Goal: Task Accomplishment & Management: Use online tool/utility

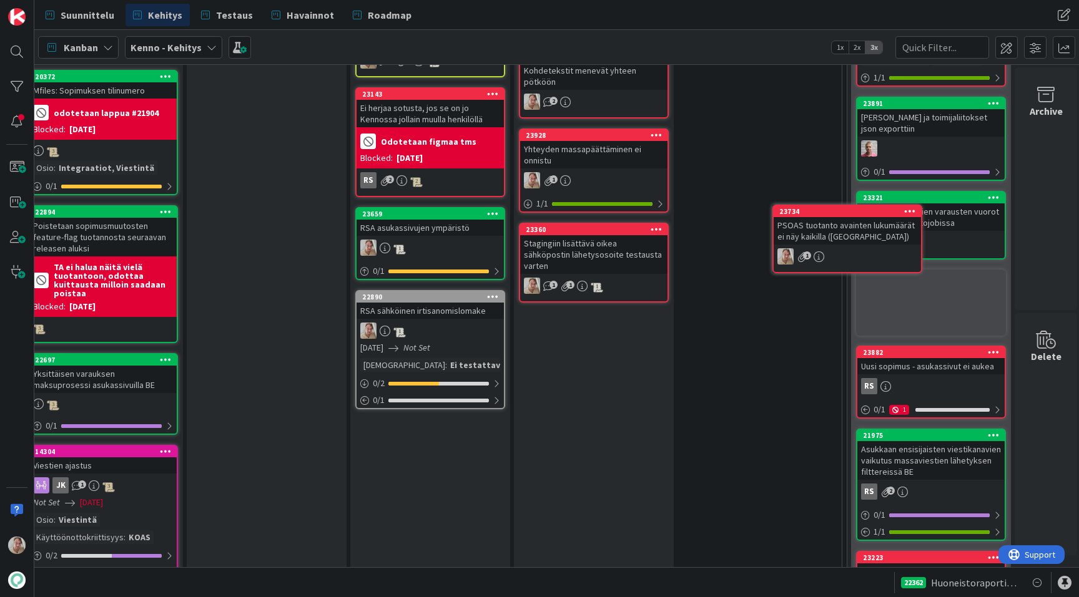
scroll to position [1550, 222]
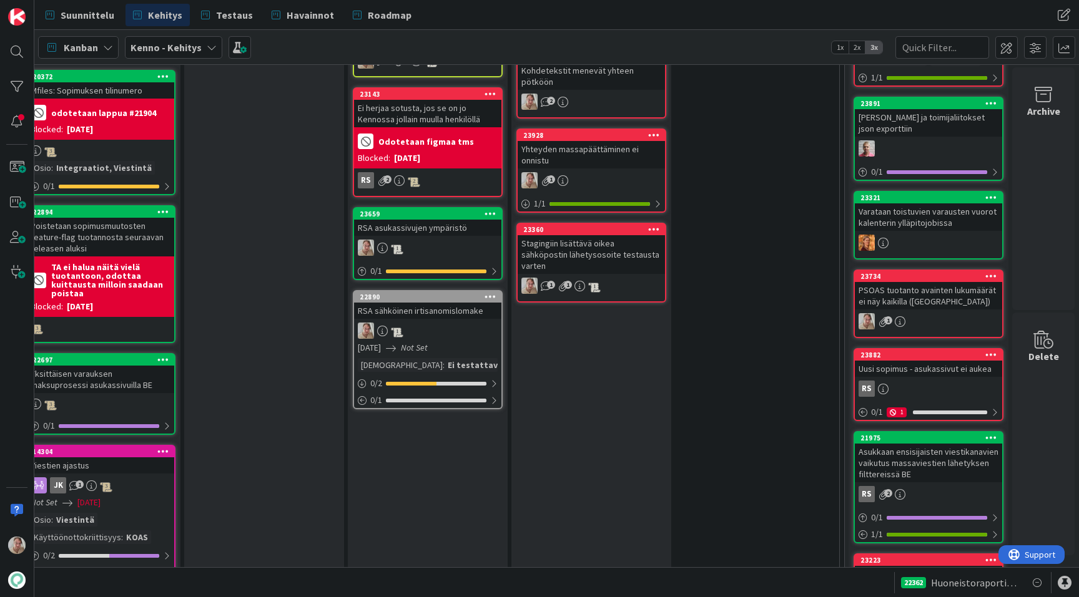
click at [994, 272] on icon at bounding box center [991, 276] width 12 height 9
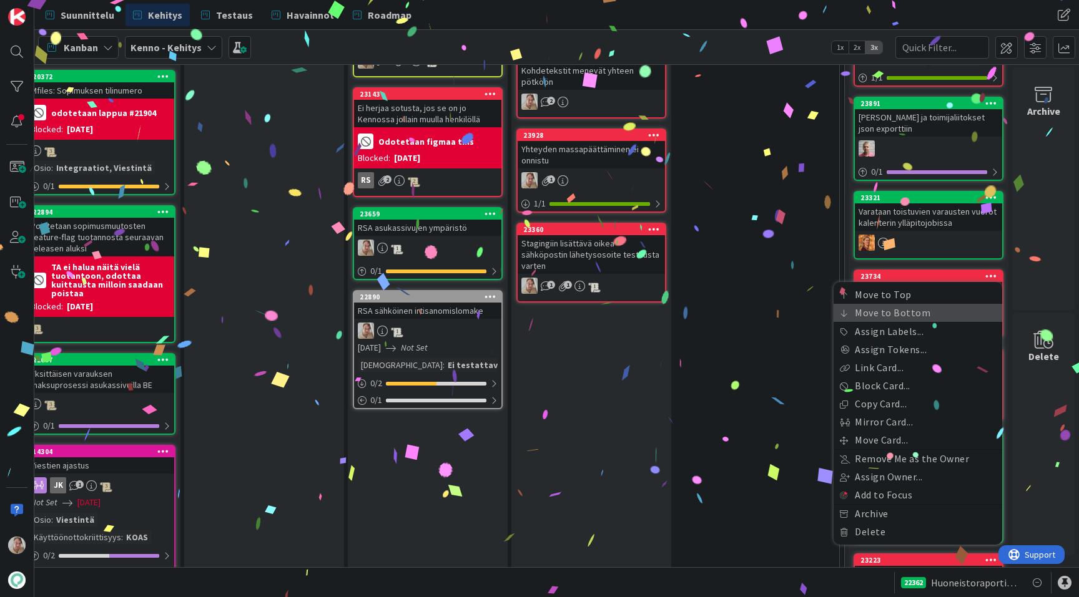
click at [921, 304] on link "Move to Bottom" at bounding box center [917, 313] width 169 height 18
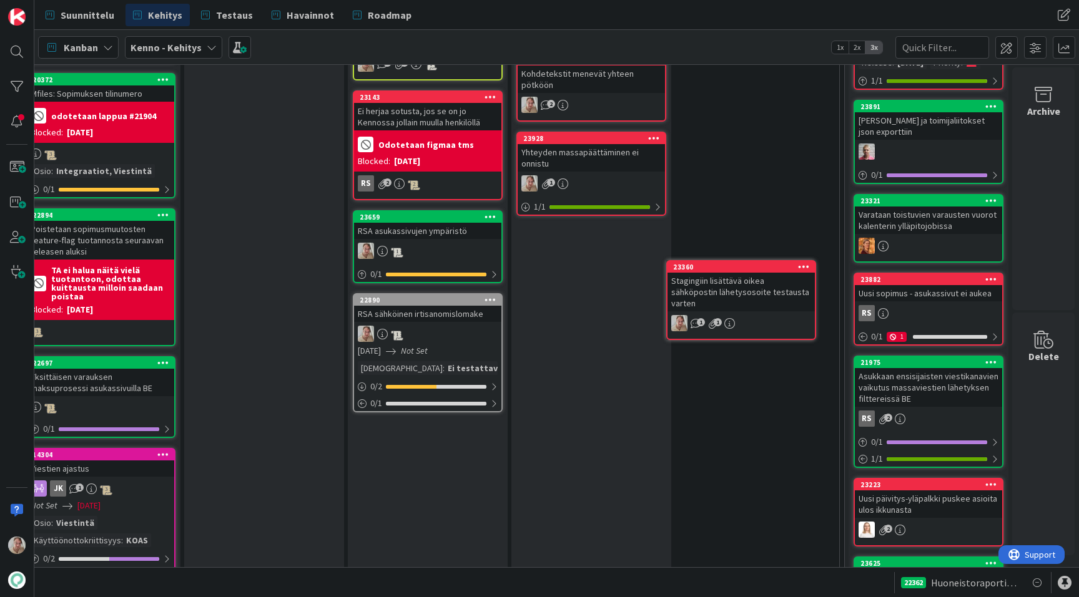
scroll to position [1547, 222]
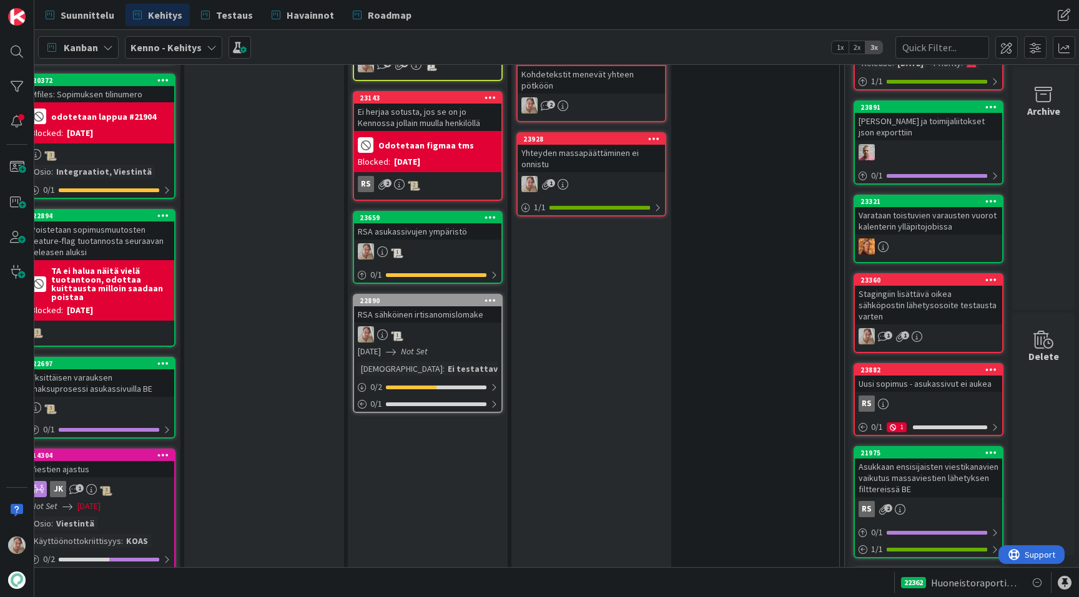
click at [992, 275] on icon at bounding box center [991, 279] width 12 height 9
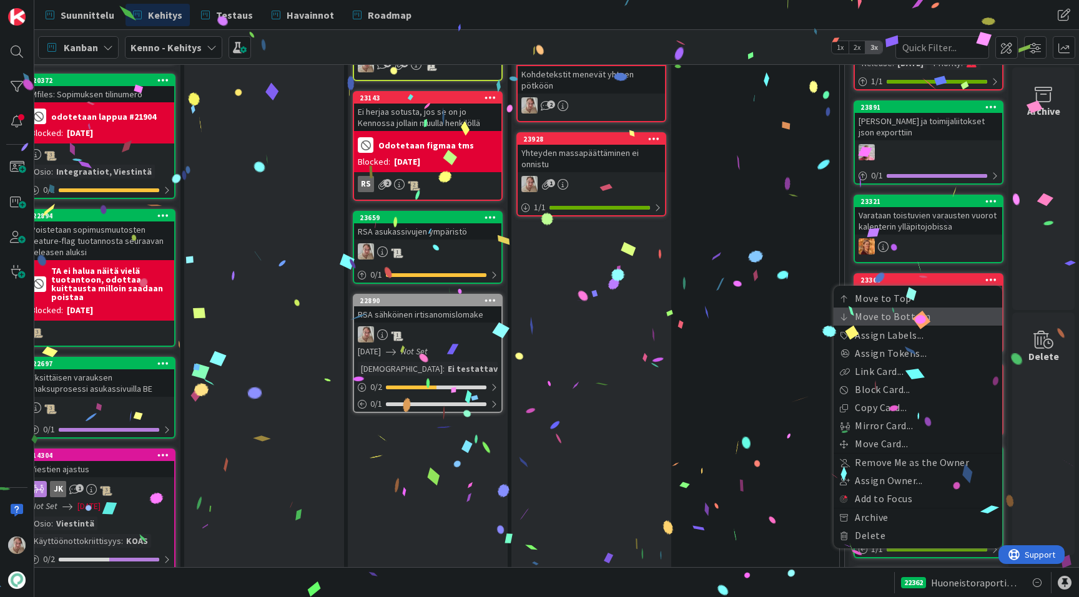
click at [919, 308] on link "Move to Bottom" at bounding box center [917, 317] width 169 height 18
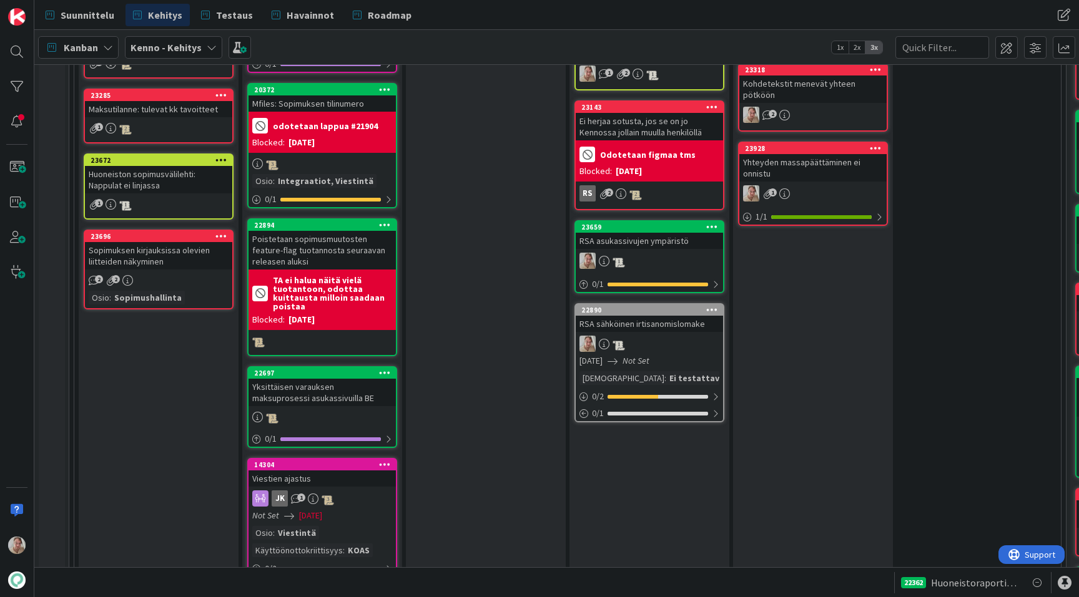
scroll to position [1565, 0]
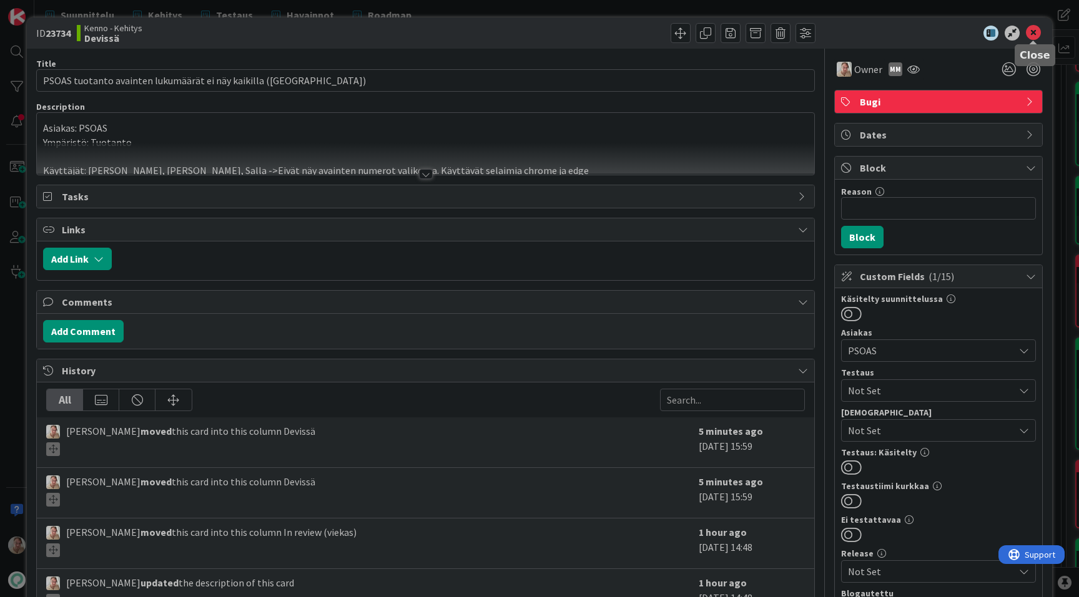
click at [1032, 34] on icon at bounding box center [1032, 33] width 15 height 15
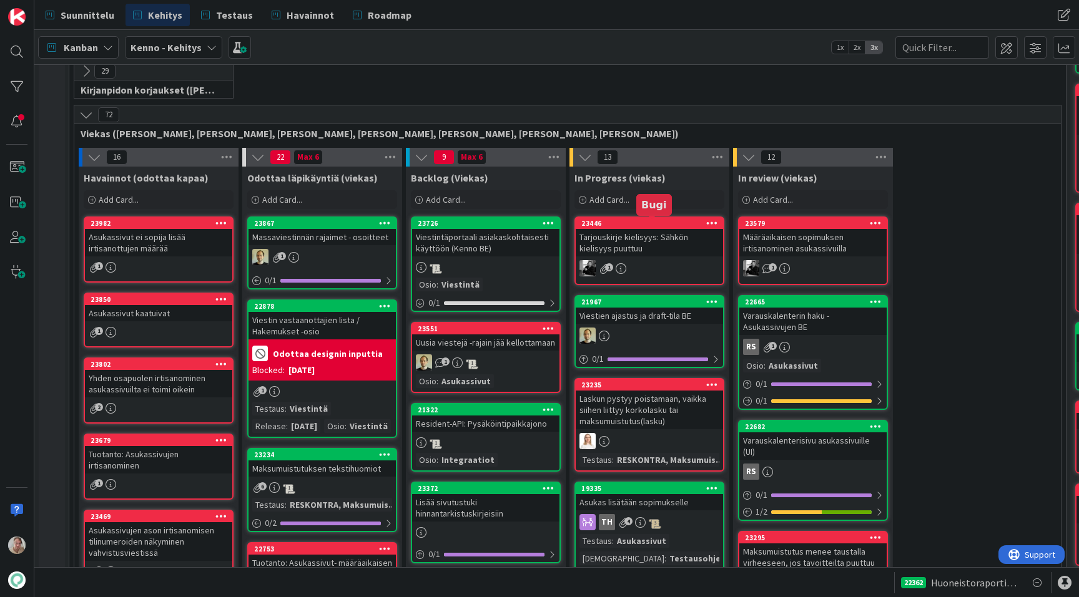
scroll to position [267, 0]
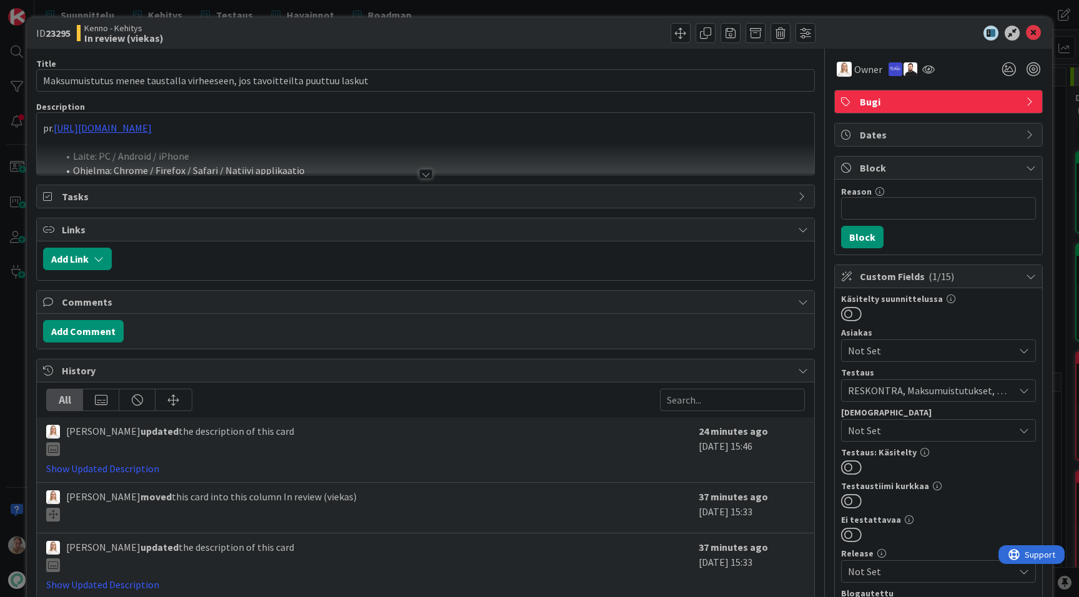
click at [314, 166] on div at bounding box center [425, 159] width 777 height 32
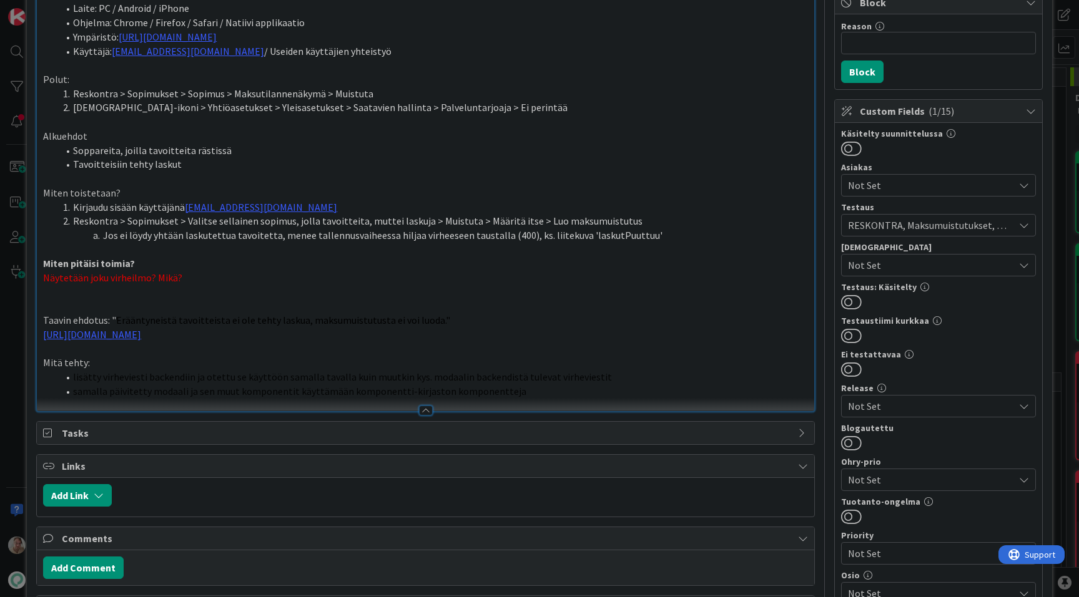
scroll to position [169, 0]
